Goal: Book appointment/travel/reservation

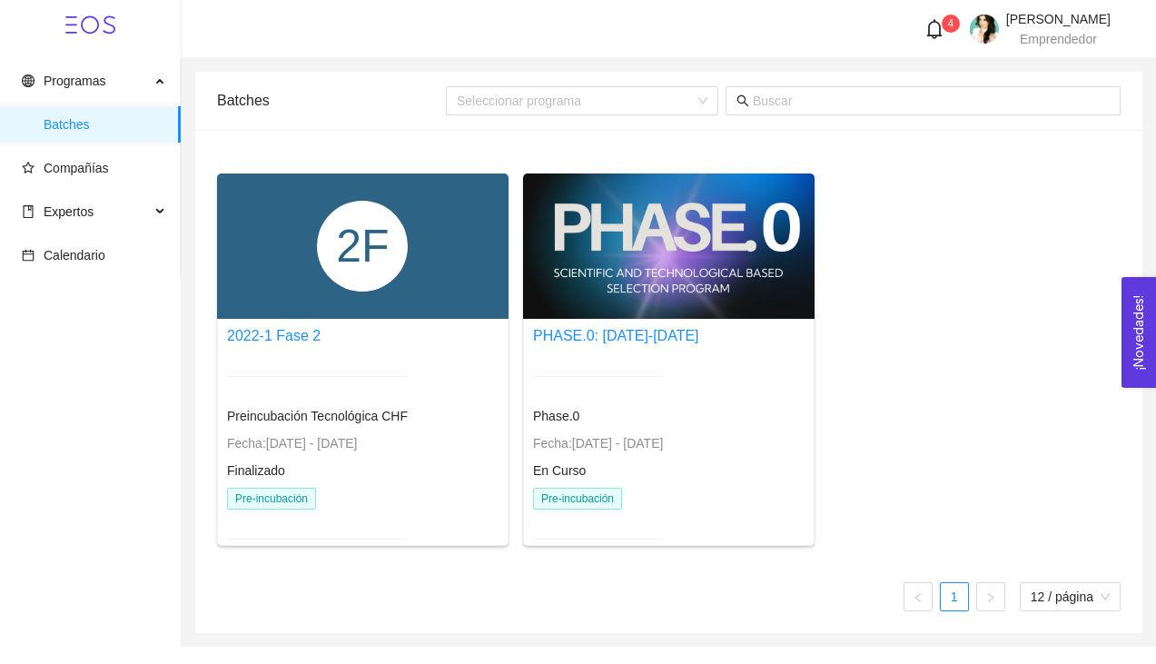
click at [364, 280] on div "2F" at bounding box center [362, 246] width 91 height 91
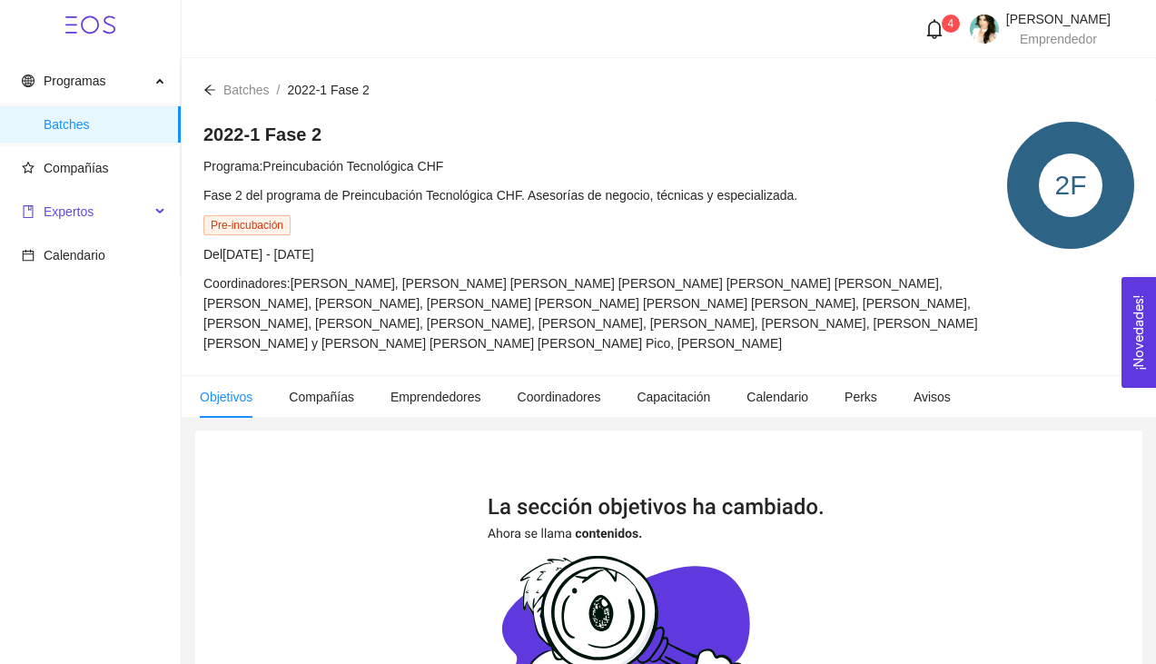
click at [77, 217] on span "Expertos" at bounding box center [69, 211] width 50 height 15
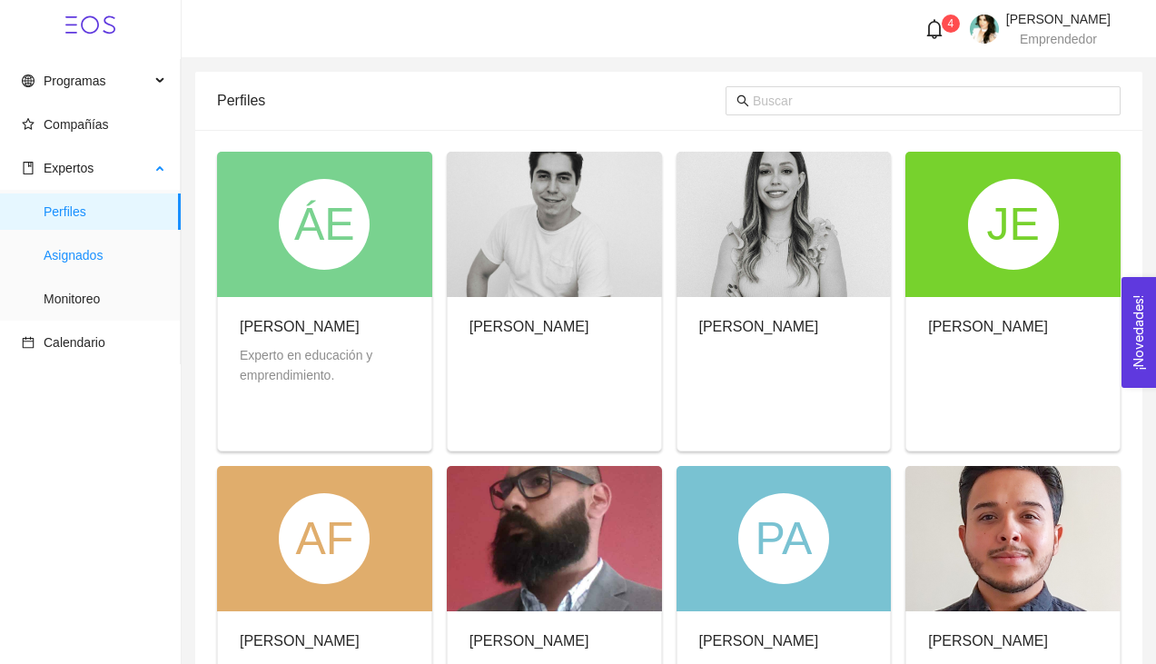
click at [91, 264] on span "Asignados" at bounding box center [105, 255] width 123 height 36
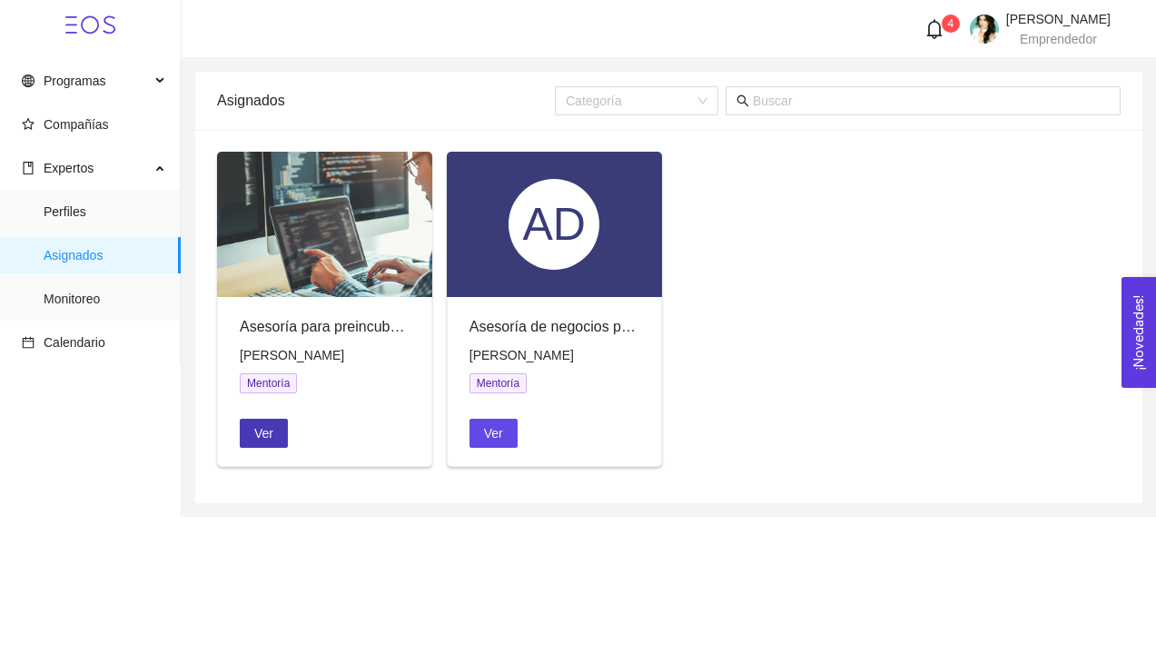
click at [263, 435] on span "Ver" at bounding box center [263, 433] width 19 height 20
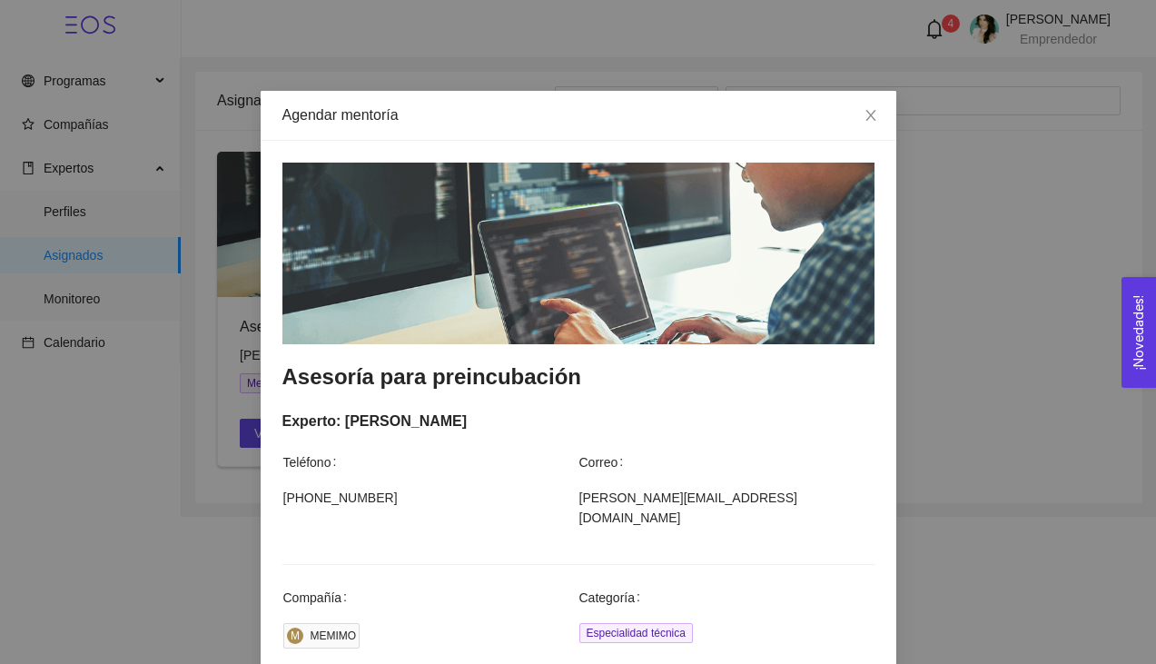
click at [957, 533] on div "Agendar mentoría Asesoría para preincubación Experto: [PERSON_NAME] Teléfono Co…" at bounding box center [578, 332] width 1156 height 664
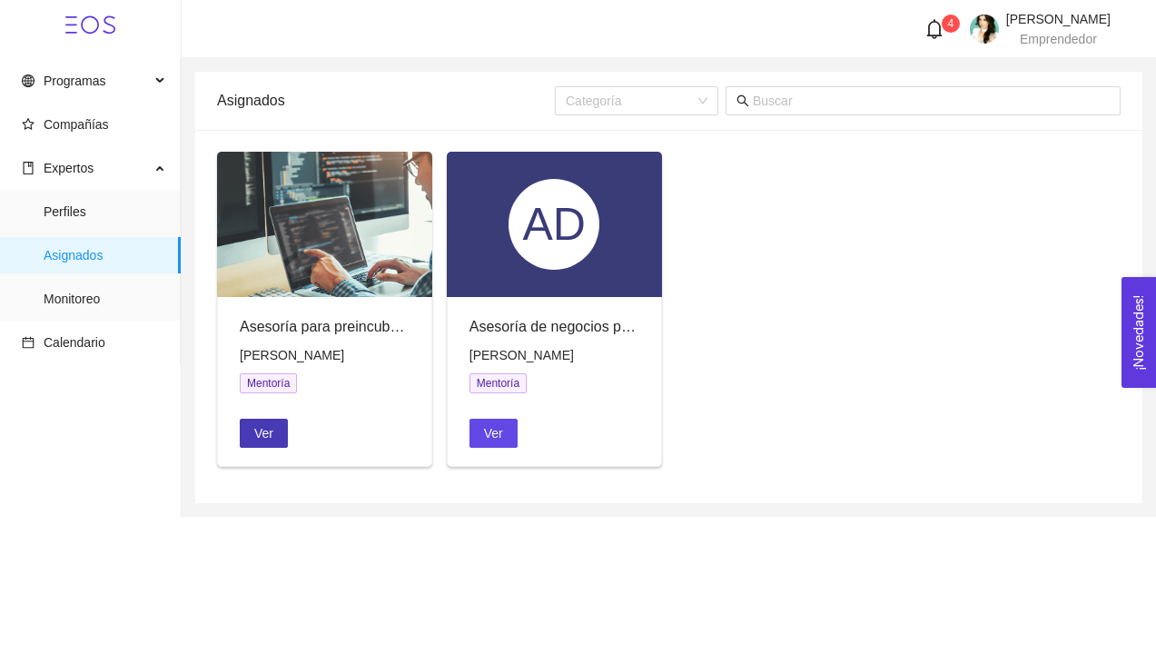
click at [270, 436] on span "Ver" at bounding box center [263, 433] width 19 height 20
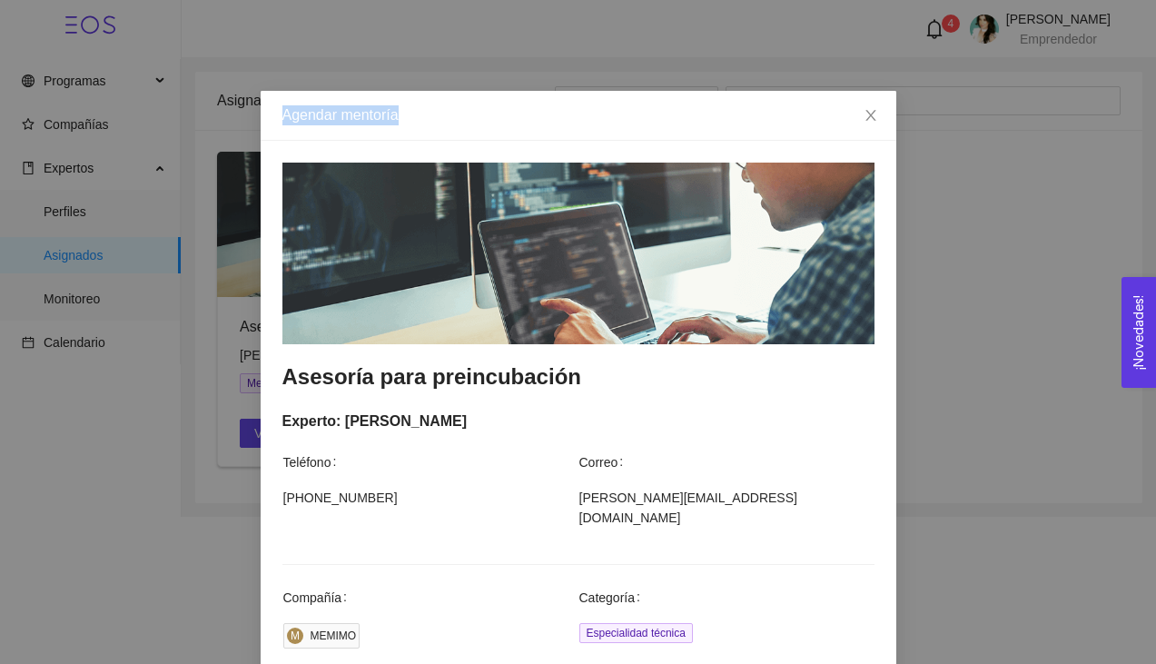
drag, startPoint x: 620, startPoint y: 127, endPoint x: 620, endPoint y: 86, distance: 40.9
click at [620, 86] on div "Agendar mentoría Asesoría para preincubación Experto: [PERSON_NAME] Teléfono Co…" at bounding box center [578, 332] width 1156 height 664
click at [824, 445] on div "Experto: [PERSON_NAME] Teléfono Correo [PHONE_NUMBER] [PERSON_NAME][EMAIL_ADDRE…" at bounding box center [579, 476] width 592 height 132
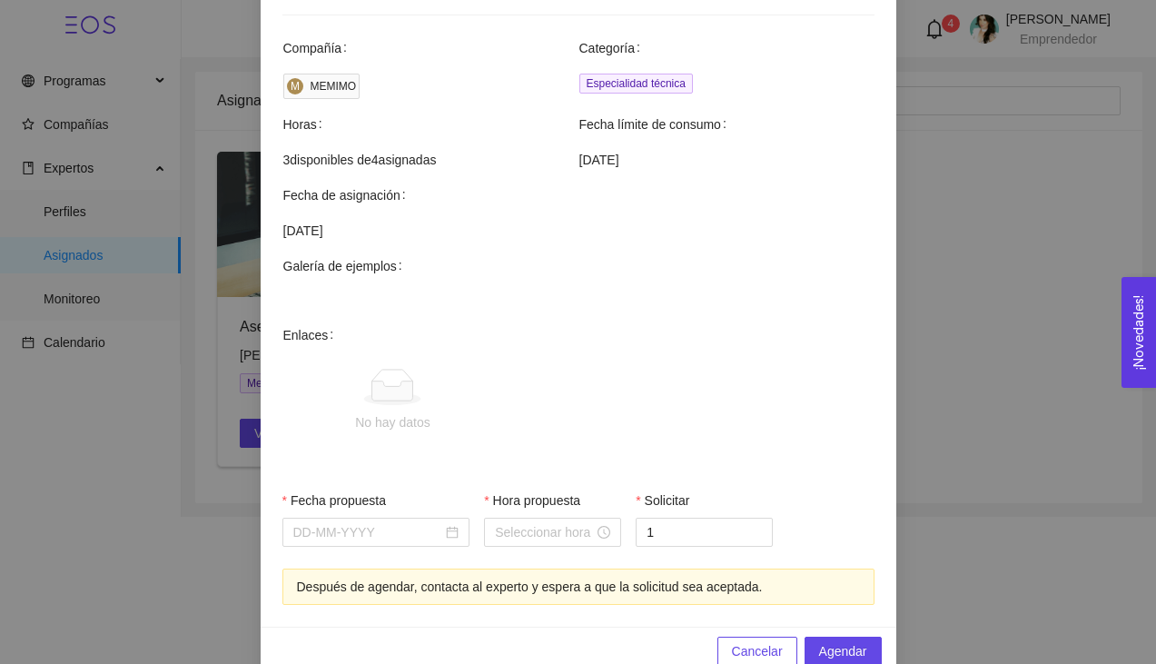
scroll to position [562, 0]
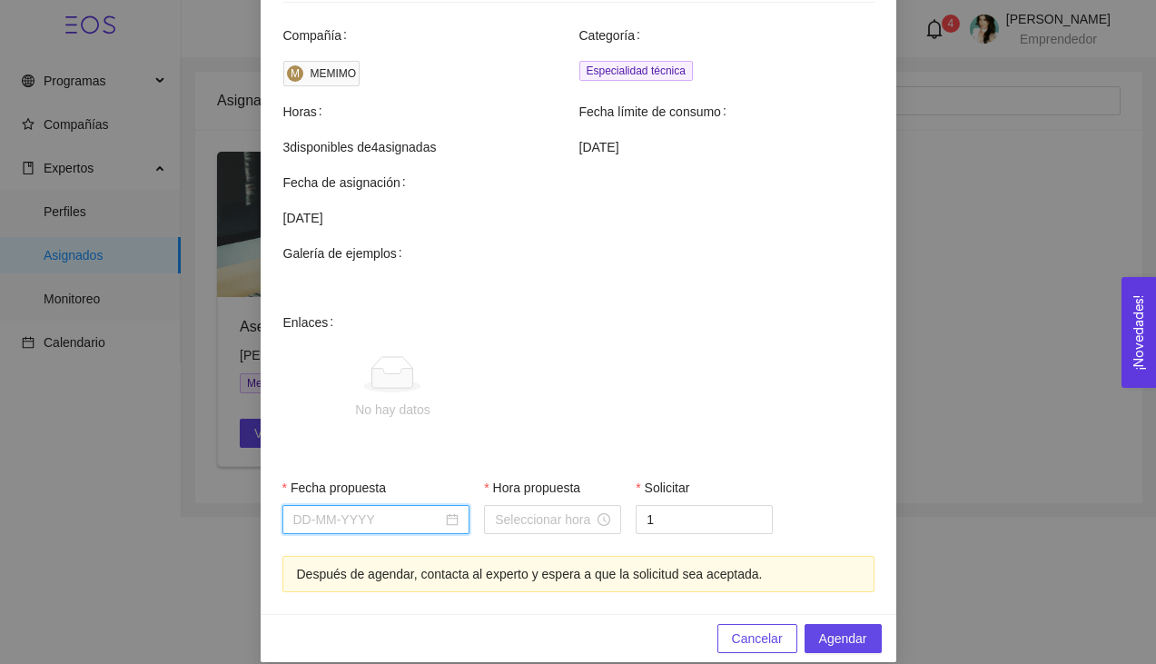
click at [365, 510] on input "Fecha propuesta" at bounding box center [368, 520] width 150 height 20
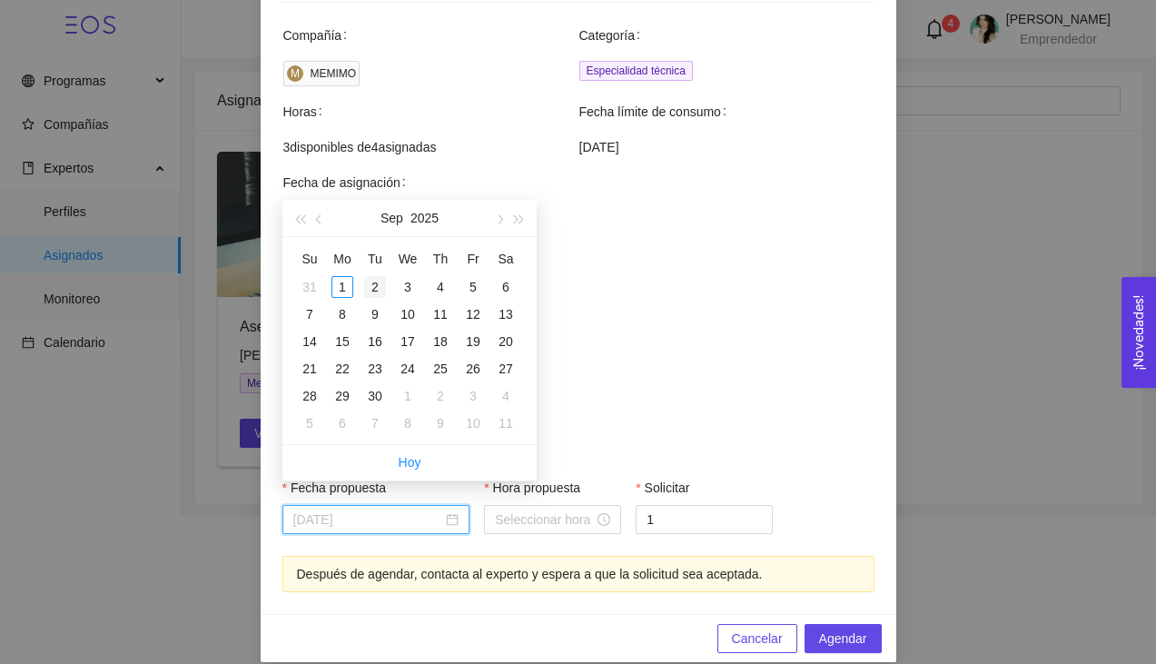
type input "[DATE]"
click at [377, 294] on div "2" at bounding box center [375, 287] width 22 height 22
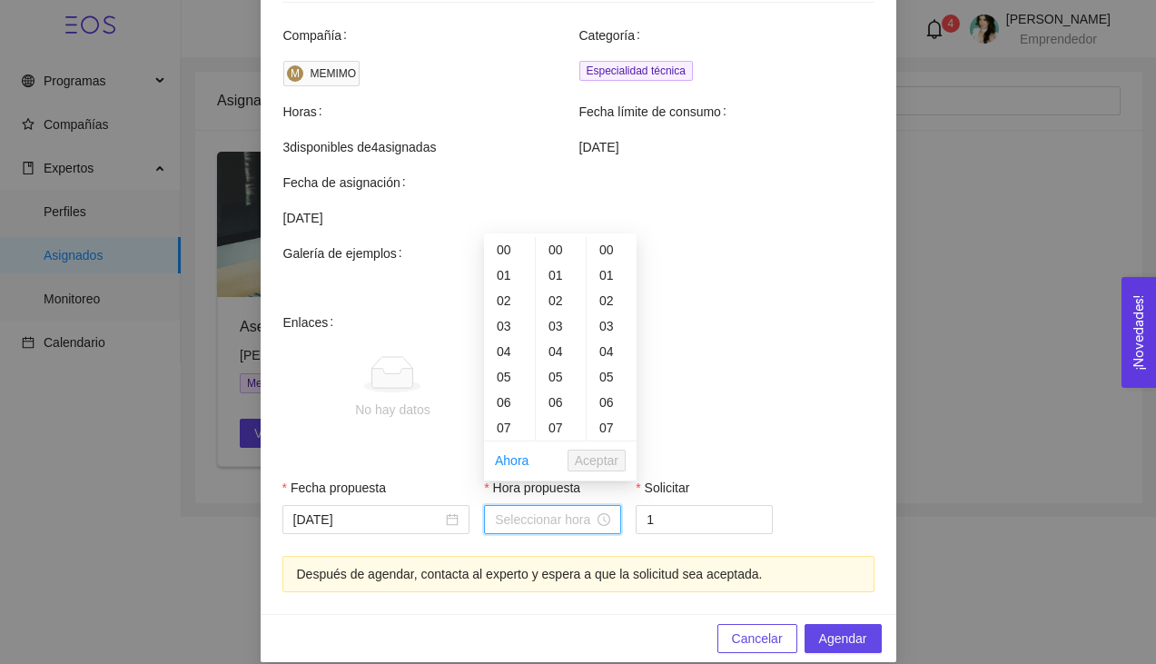
click at [528, 510] on input "Hora propuesta" at bounding box center [544, 520] width 99 height 20
click at [510, 435] on div "07" at bounding box center [509, 427] width 51 height 25
click at [504, 302] on div "09" at bounding box center [509, 300] width 51 height 25
type input "09:00:00"
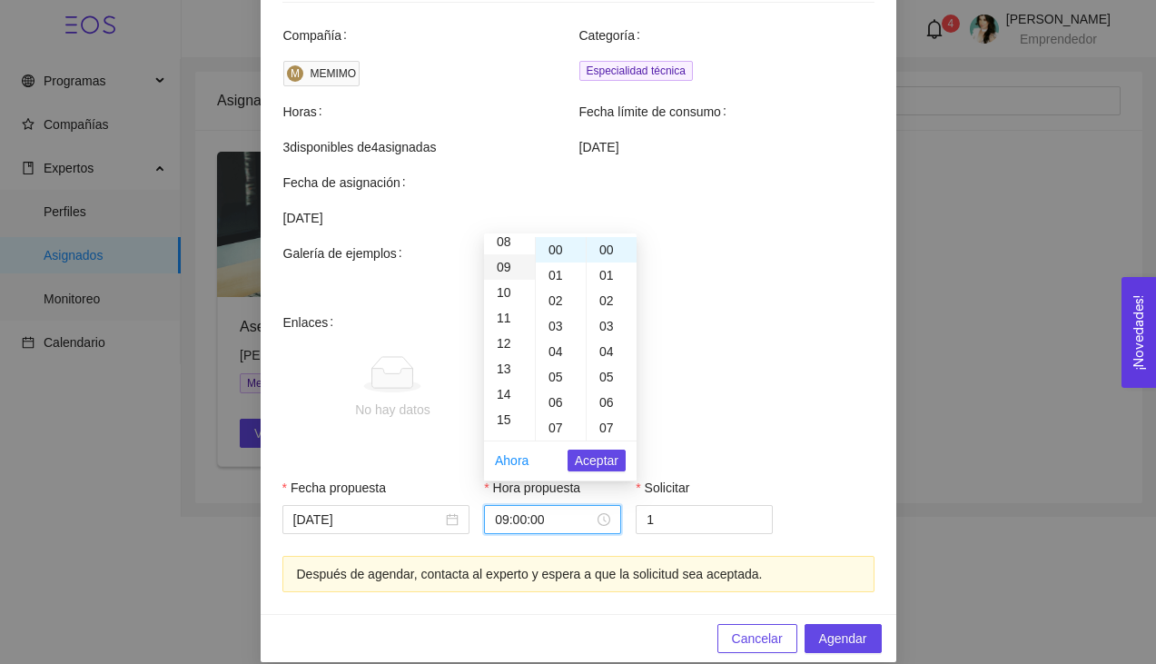
scroll to position [229, 0]
click at [602, 461] on span "Aceptar" at bounding box center [597, 461] width 44 height 20
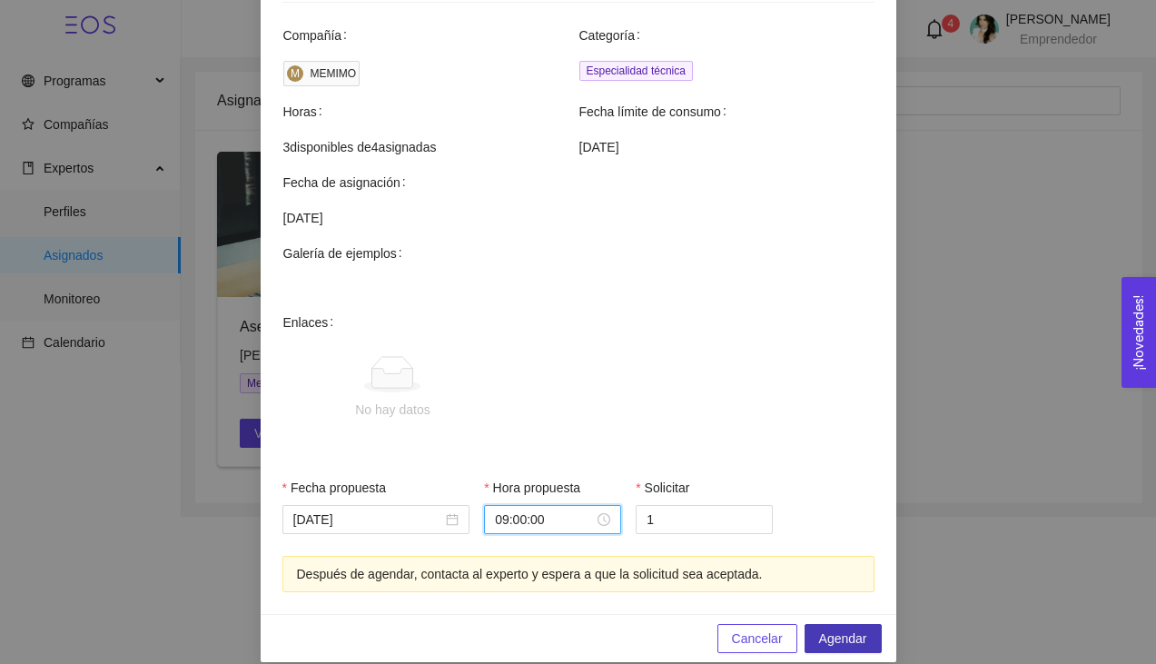
click at [843, 629] on span "Agendar" at bounding box center [843, 639] width 48 height 20
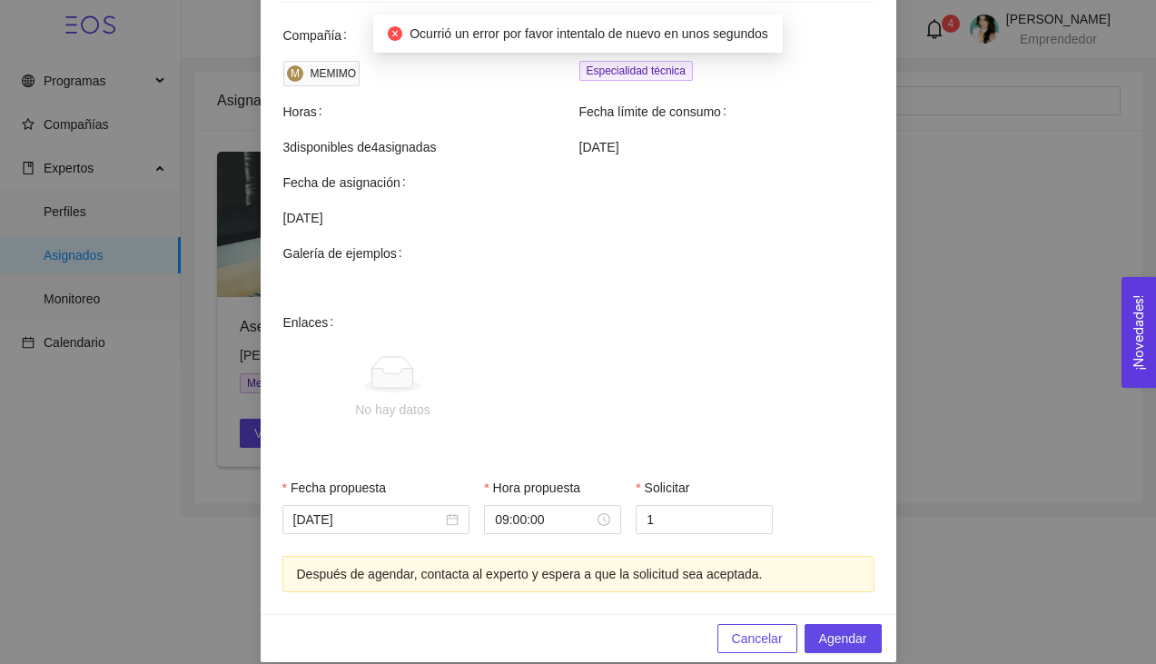
click at [924, 150] on div "Agendar mentoría Asesoría para preincubación Experto: [PERSON_NAME] Teléfono Co…" at bounding box center [578, 332] width 1156 height 664
